Goal: Use online tool/utility: Utilize a website feature to perform a specific function

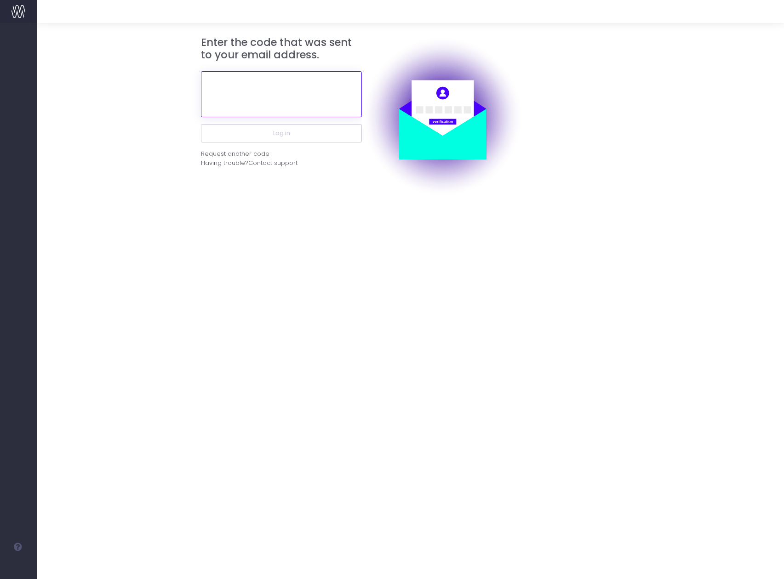
click at [286, 86] on input "text" at bounding box center [281, 94] width 161 height 46
paste input "271833"
type input "271833"
click at [201, 124] on button "Log in" at bounding box center [281, 133] width 161 height 18
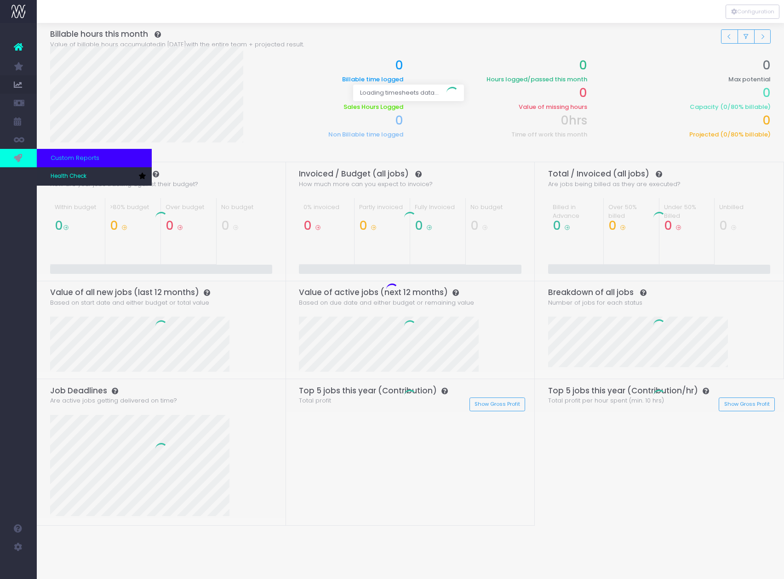
click at [19, 154] on icon at bounding box center [18, 158] width 9 height 10
click at [63, 172] on link "Health Check" at bounding box center [94, 176] width 115 height 18
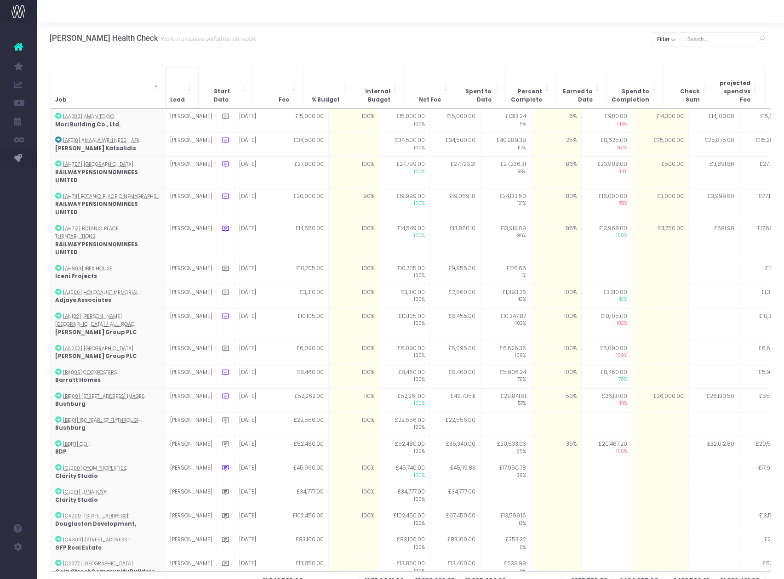
click at [180, 96] on span "Lead" at bounding box center [177, 100] width 15 height 8
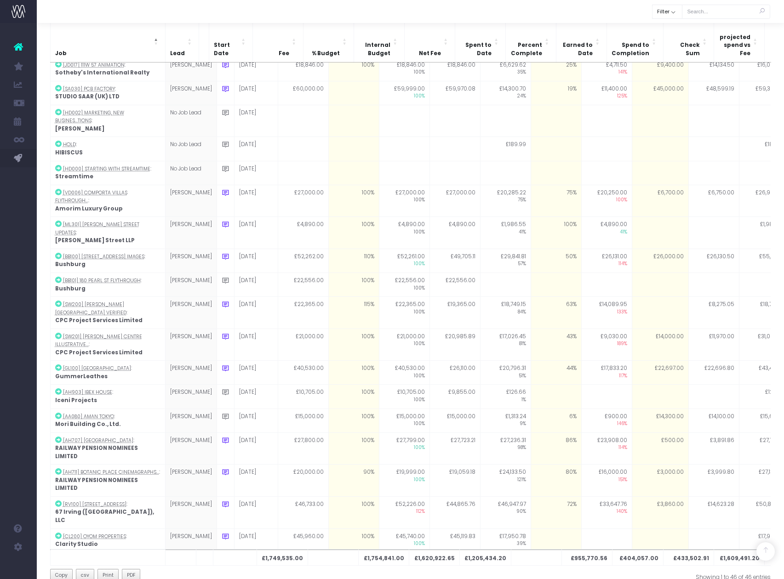
scroll to position [187, 0]
type input "3000"
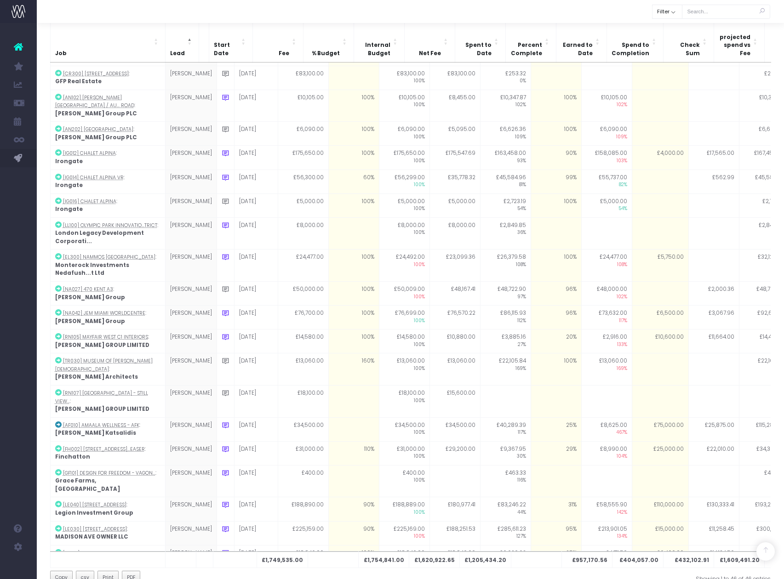
scroll to position [488, 0]
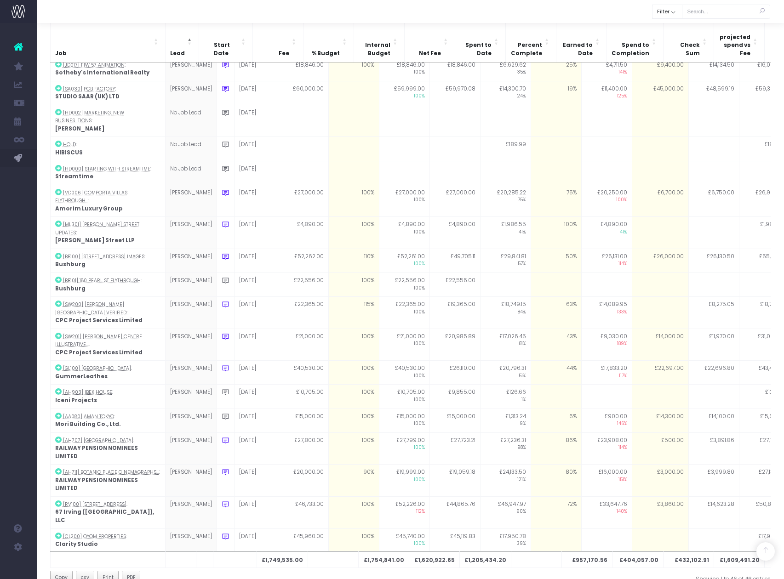
type input "3000"
click at [698, 576] on td at bounding box center [713, 588] width 51 height 24
click at [540, 576] on td at bounding box center [555, 588] width 51 height 24
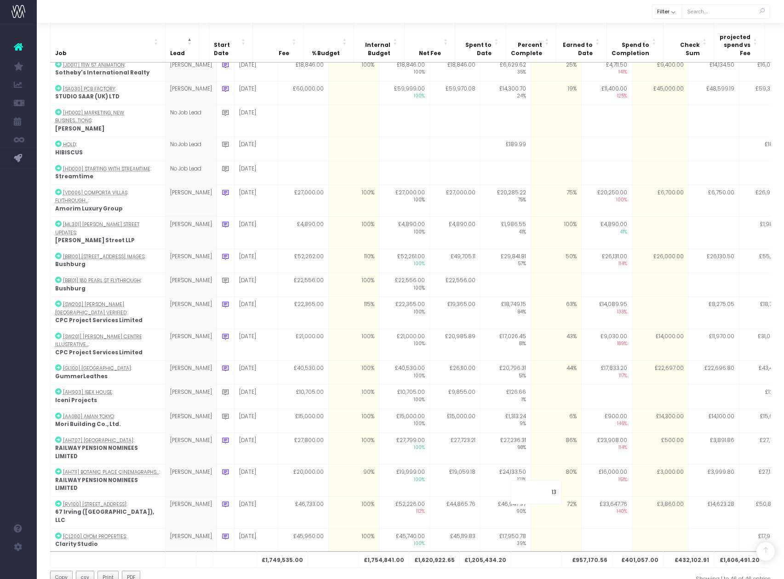
click at [646, 576] on td at bounding box center [660, 588] width 57 height 24
type input "0"
click at [635, 576] on td at bounding box center [660, 588] width 57 height 24
type input "90000"
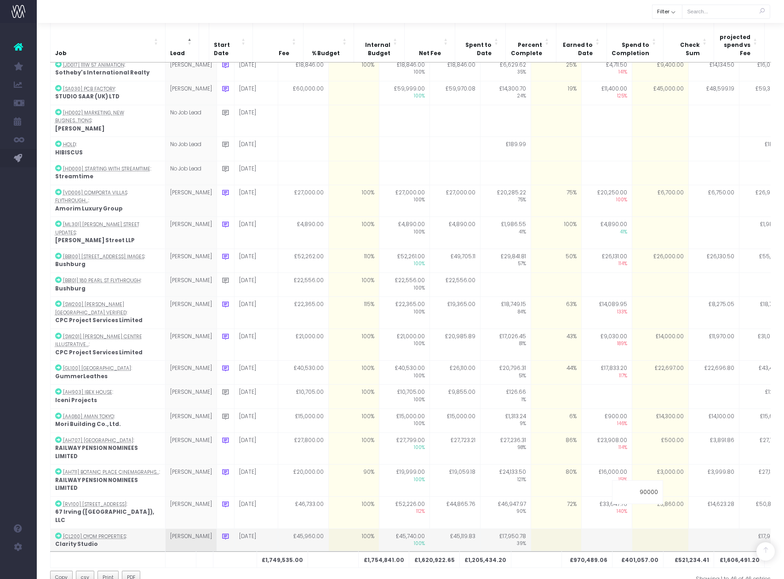
click at [708, 529] on td at bounding box center [713, 541] width 51 height 24
click at [643, 576] on td "£90,000.00" at bounding box center [660, 588] width 57 height 24
type input "88000"
click at [688, 553] on td at bounding box center [713, 565] width 51 height 24
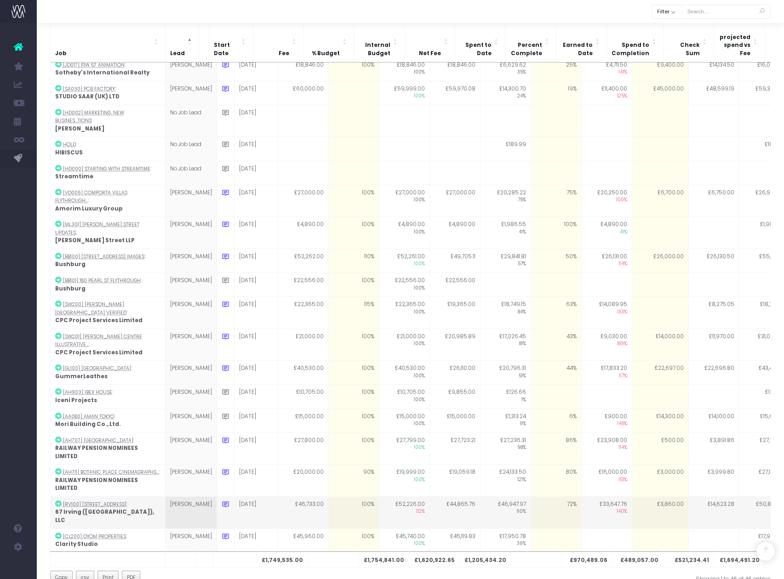
click at [537, 496] on td "72%" at bounding box center [555, 512] width 51 height 32
type input "73"
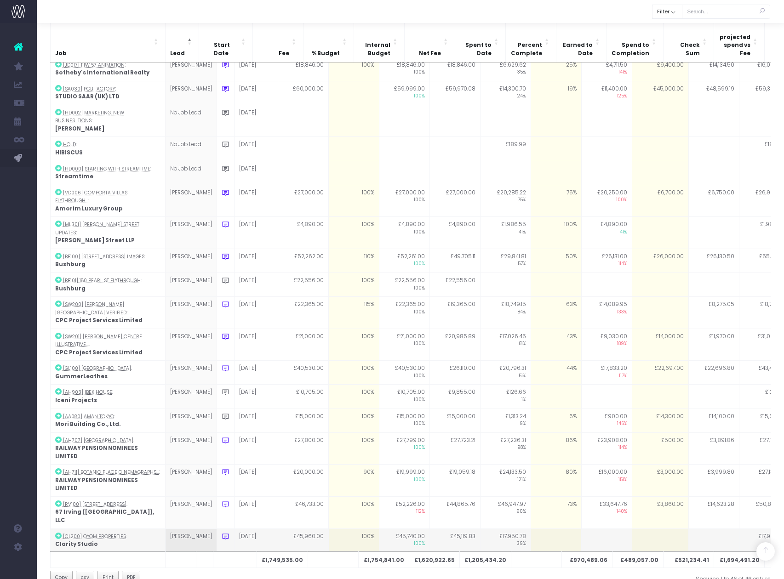
click at [598, 529] on td at bounding box center [606, 541] width 51 height 24
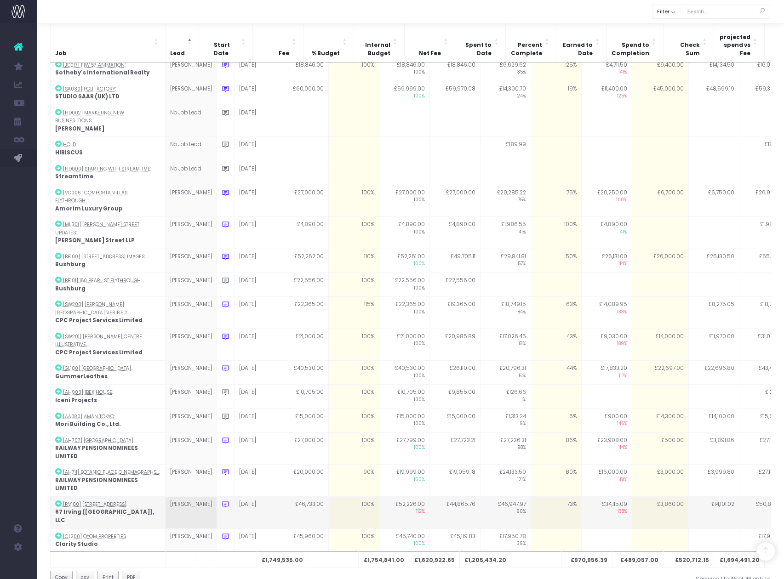
click at [552, 496] on td "73%" at bounding box center [555, 512] width 51 height 32
type input "75"
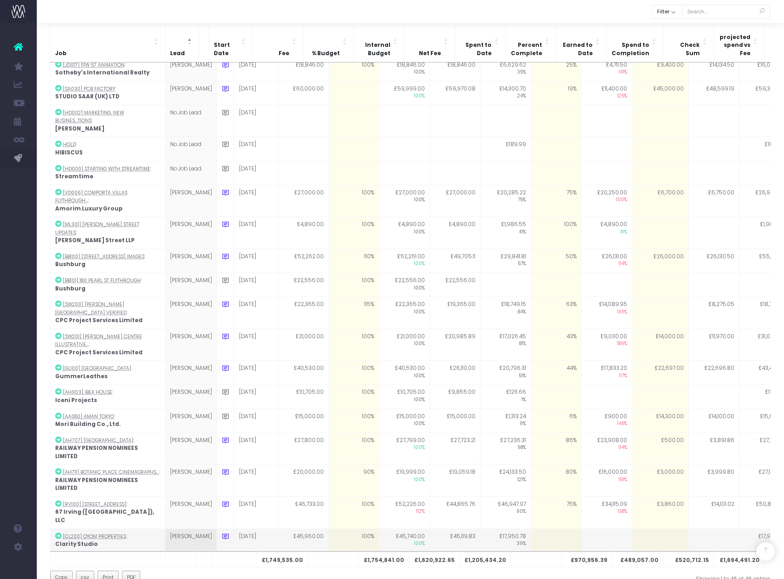
click at [591, 529] on td at bounding box center [606, 541] width 51 height 24
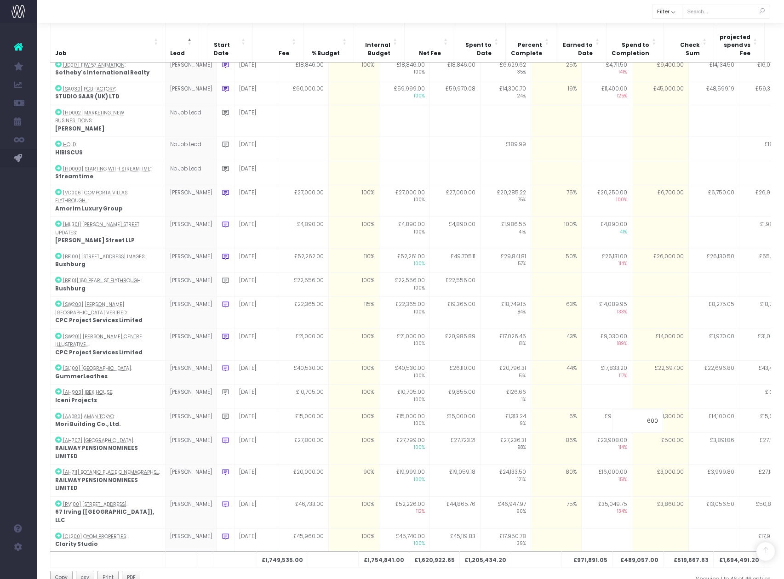
type input "6000"
click at [688, 409] on td "£14,100.00" at bounding box center [713, 421] width 51 height 24
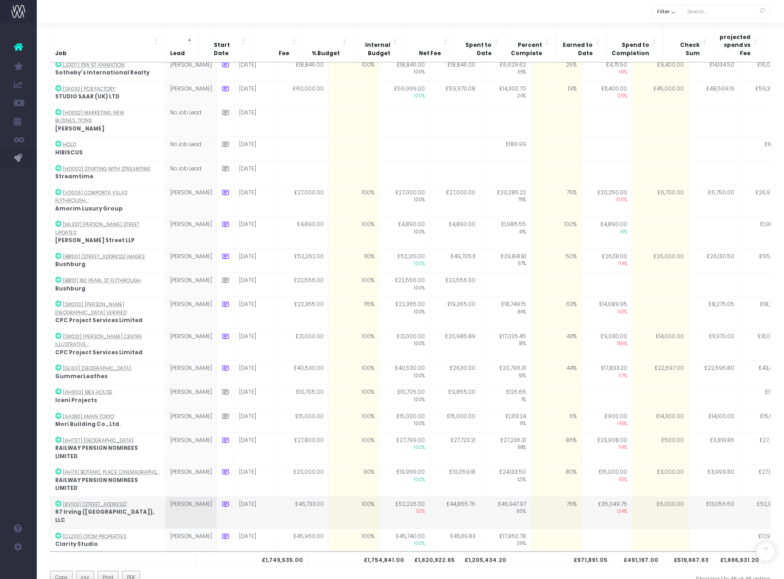
click at [651, 496] on td "£6,000.00" at bounding box center [660, 512] width 57 height 32
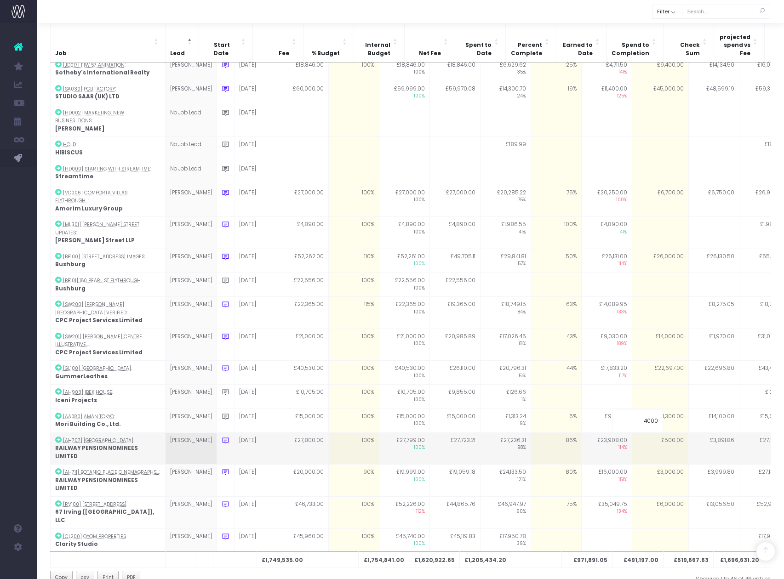
click at [662, 433] on td "£500.00" at bounding box center [660, 449] width 57 height 32
type input "500"
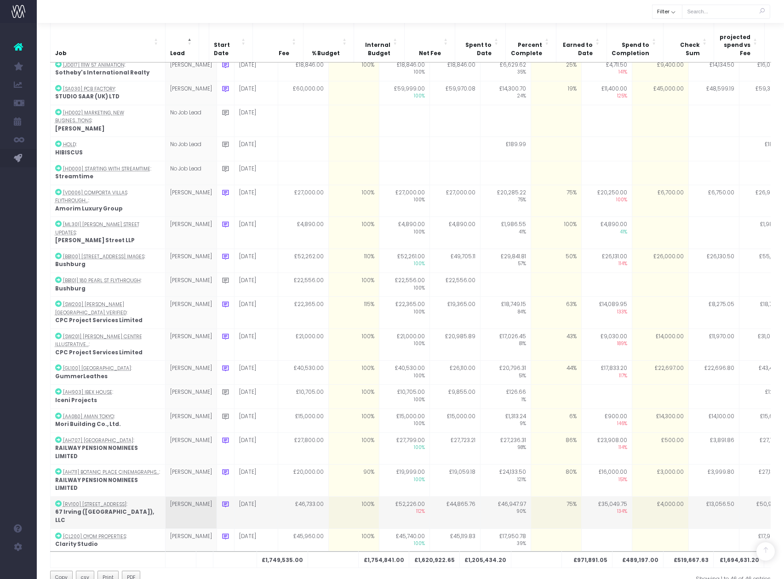
click at [646, 496] on td "£4,000.00" at bounding box center [660, 512] width 57 height 32
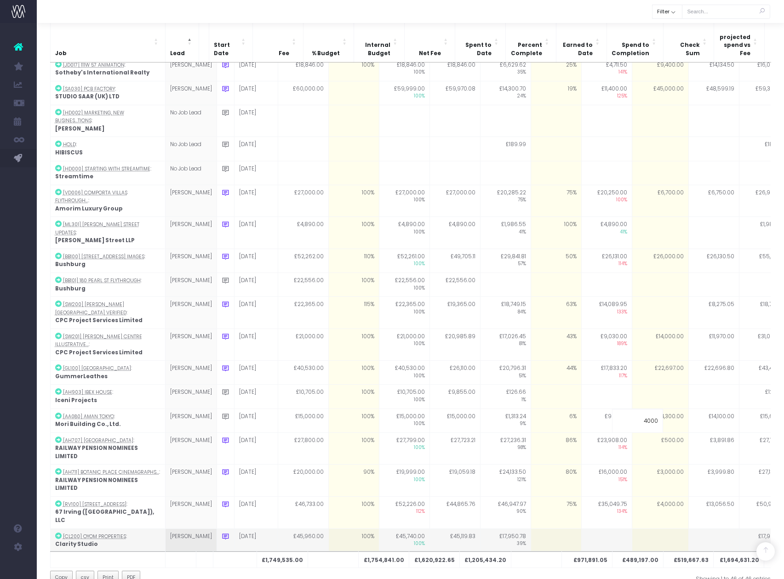
click at [697, 529] on td at bounding box center [713, 541] width 51 height 24
click at [536, 529] on td at bounding box center [555, 541] width 51 height 24
click at [642, 529] on td at bounding box center [660, 541] width 57 height 24
type input "0"
click at [642, 529] on td at bounding box center [660, 541] width 57 height 24
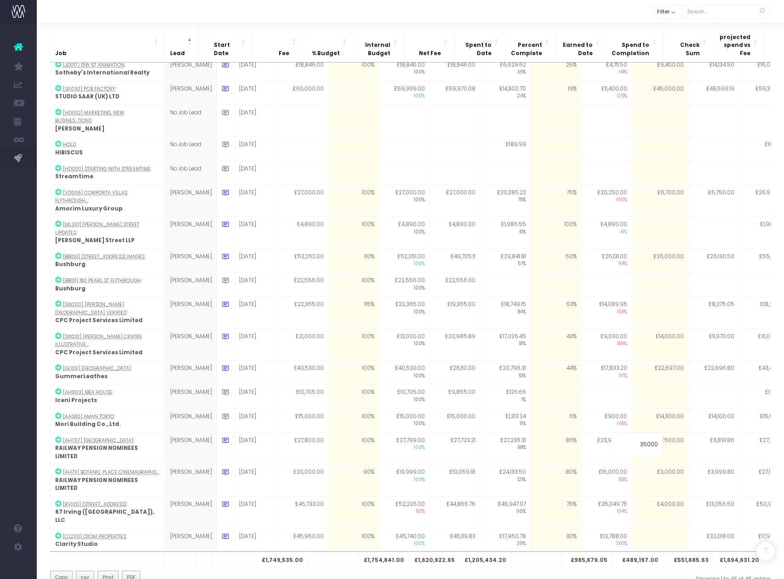
type input "350000"
click at [688, 553] on td at bounding box center [713, 565] width 51 height 24
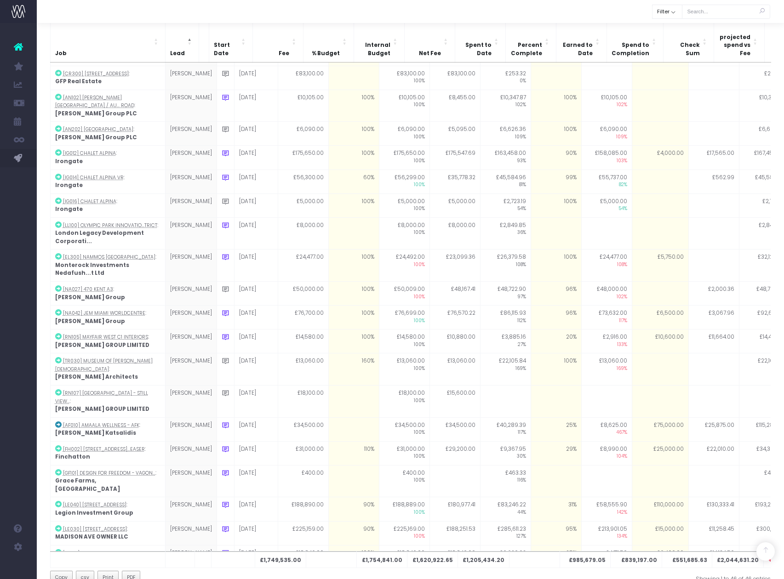
type input "350000"
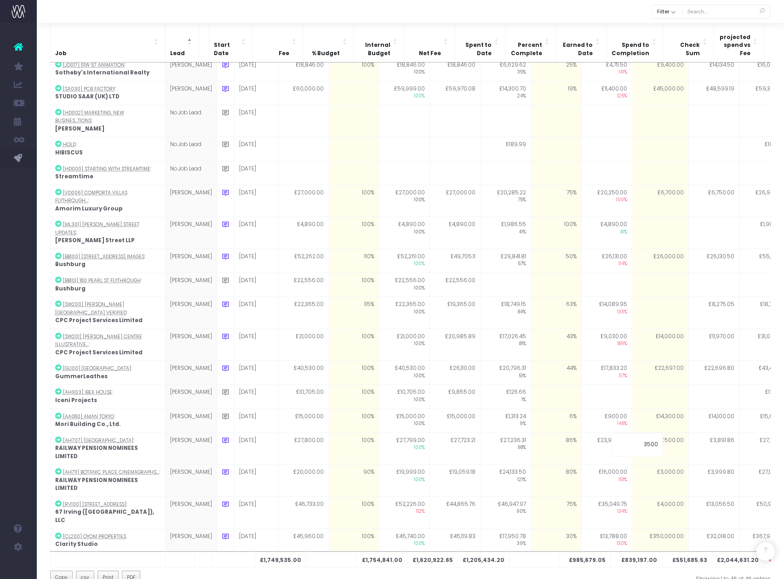
type input "35000"
click at [696, 553] on td at bounding box center [713, 565] width 51 height 24
click at [655, 529] on td "£35,000.00" at bounding box center [660, 541] width 57 height 24
type input "32000"
click at [688, 553] on td at bounding box center [713, 565] width 51 height 24
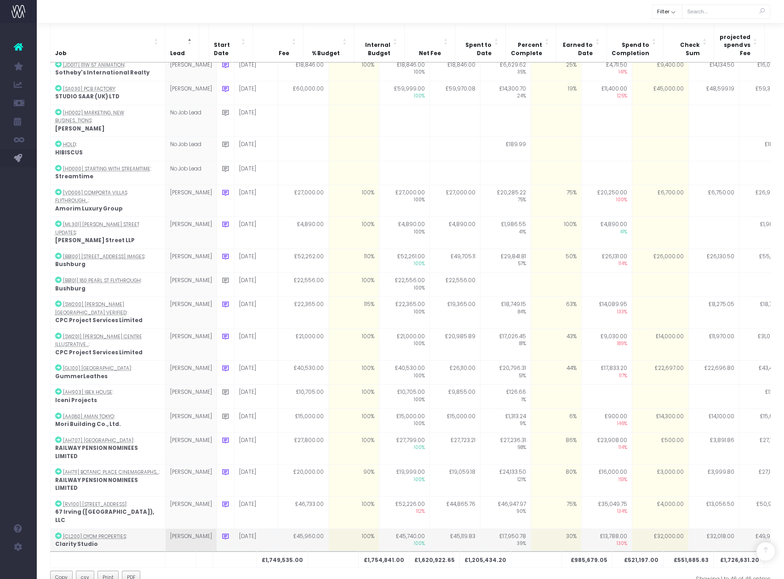
click at [649, 529] on td "£32,000.00" at bounding box center [660, 541] width 57 height 24
type input "30000"
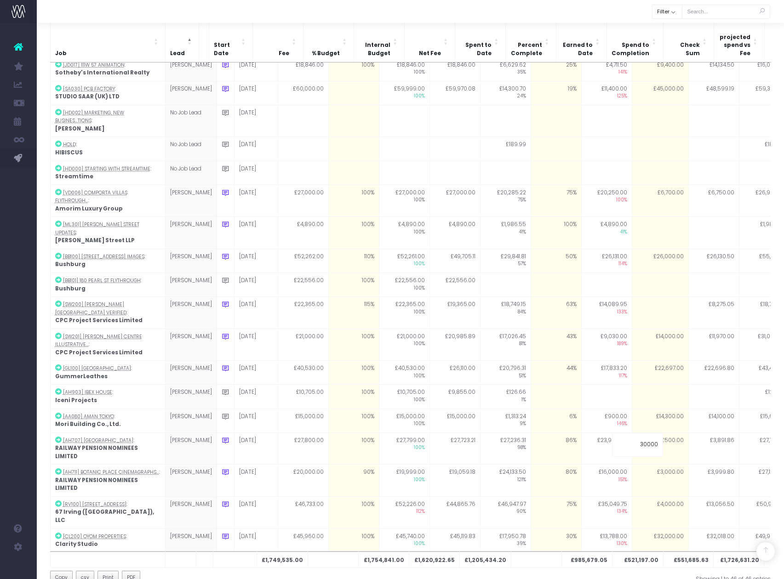
click at [739, 553] on td at bounding box center [764, 565] width 51 height 24
click at [645, 529] on td "£30,000.00" at bounding box center [660, 541] width 57 height 24
type input "3"
type input "28000"
